Goal: Task Accomplishment & Management: Complete application form

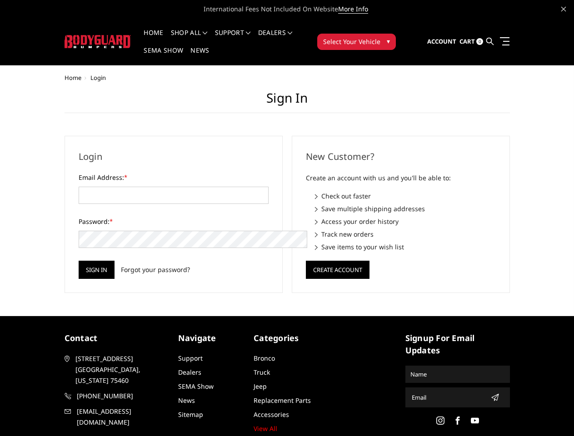
click at [287, 218] on div "New Customer? Create an account with us and you'll be able to: Check out faster…" at bounding box center [400, 214] width 227 height 157
click at [245, 33] on li "Support FAQ Install Instructions Shipping Warranty Terms & Conditions Cancellat…" at bounding box center [232, 39] width 43 height 18
click at [245, 38] on li "Support FAQ Install Instructions Shipping Warranty Terms & Conditions Cancellat…" at bounding box center [232, 39] width 43 height 18
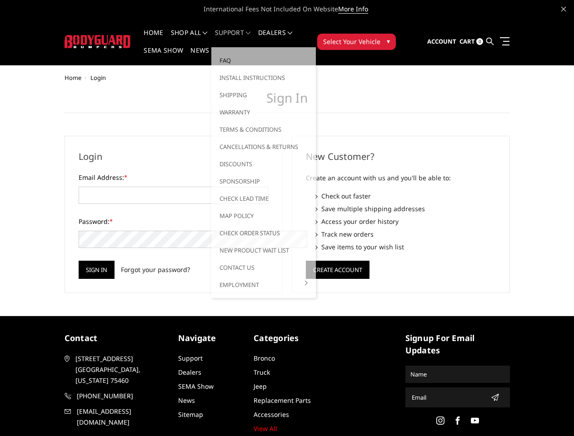
click at [381, 37] on span "Select Your Vehicle" at bounding box center [351, 42] width 57 height 10
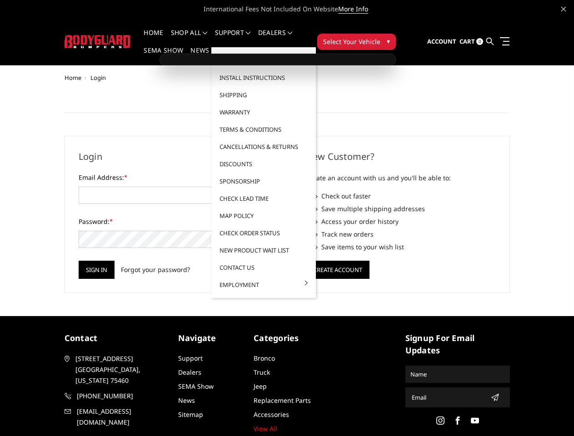
click at [381, 37] on span "Select Your Vehicle" at bounding box center [351, 42] width 57 height 10
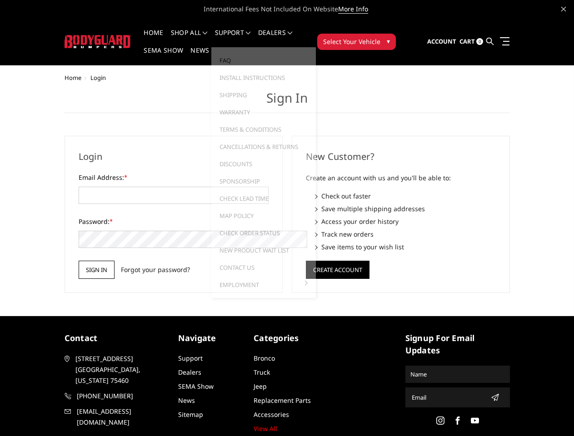
click at [79, 261] on input "Sign in" at bounding box center [97, 270] width 36 height 18
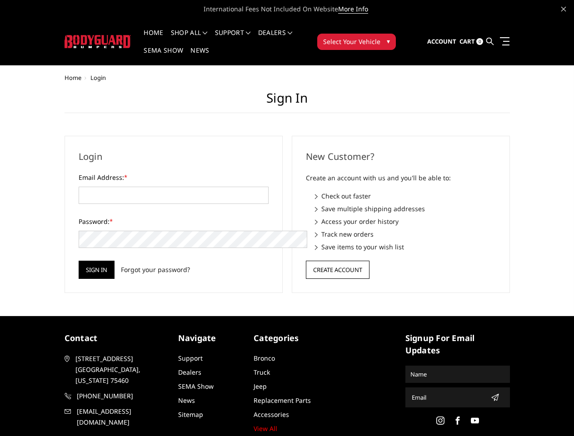
click at [337, 261] on button "Create Account" at bounding box center [338, 270] width 64 height 18
click at [491, 394] on icon "submit" at bounding box center [494, 397] width 7 height 7
